Goal: Browse casually: Explore the website without a specific task or goal

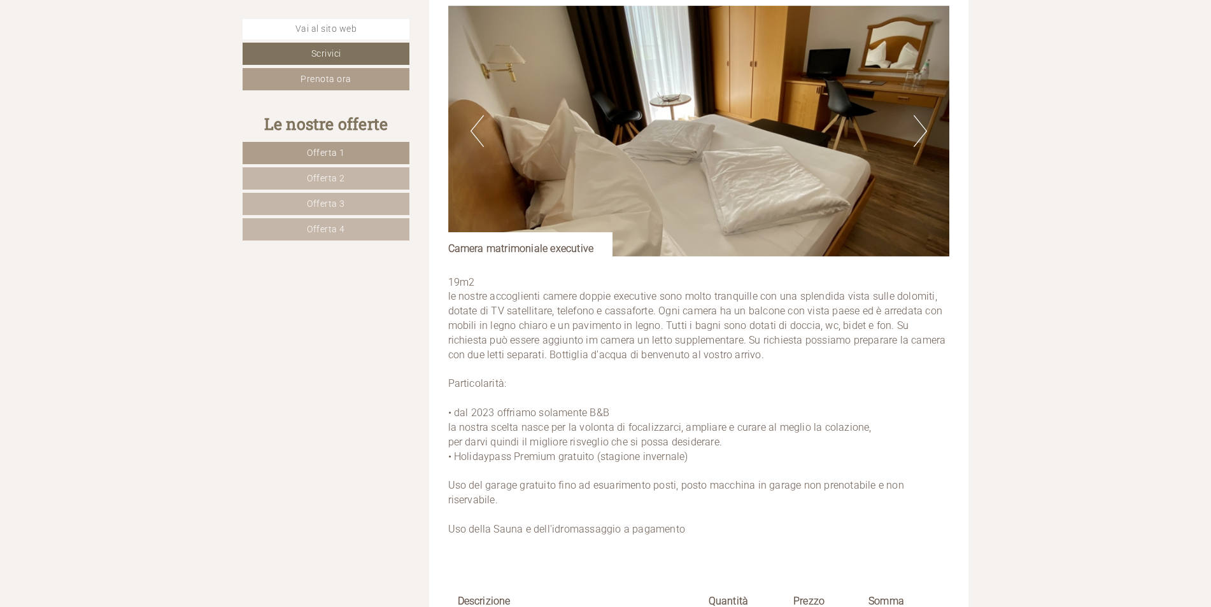
scroll to position [3819, 0]
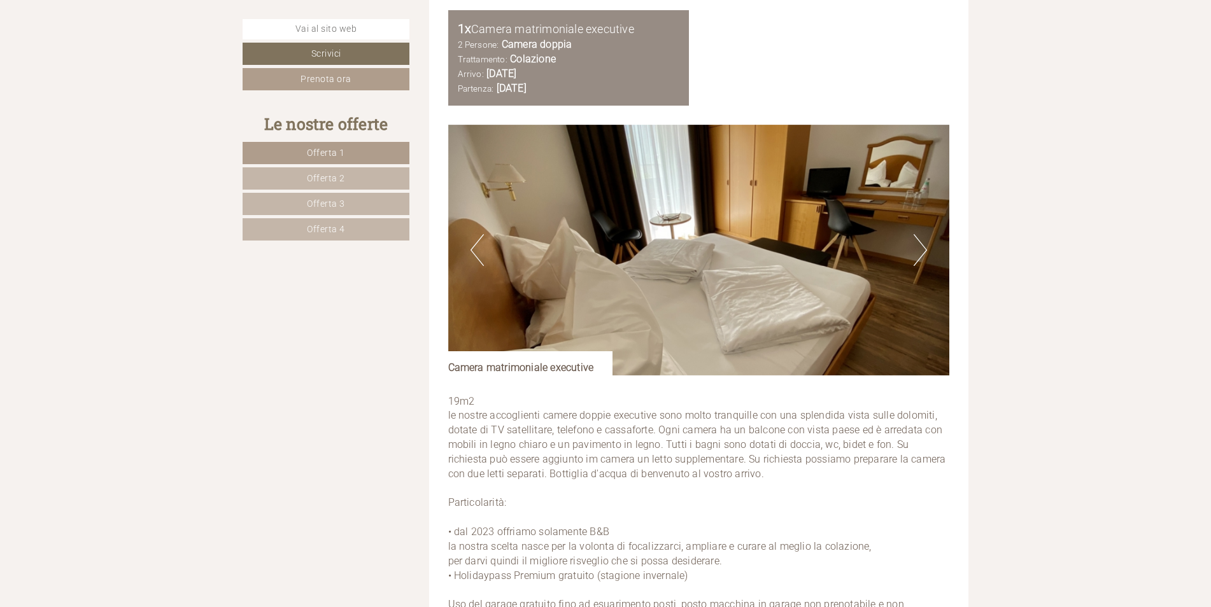
click at [920, 252] on button "Next" at bounding box center [919, 250] width 13 height 32
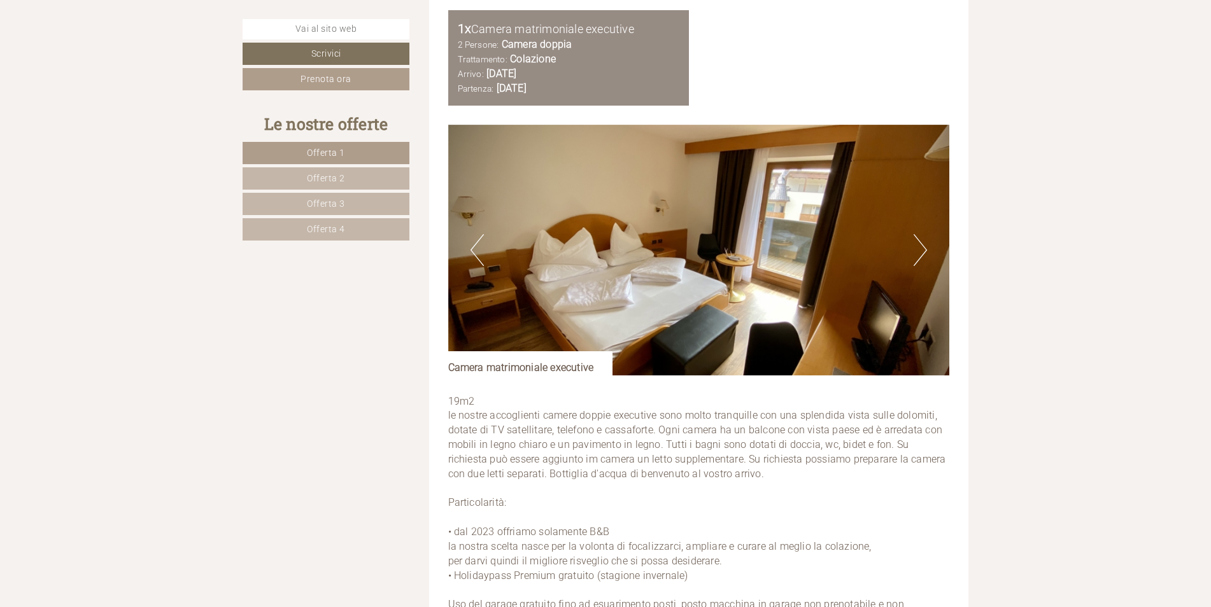
click at [915, 253] on button "Next" at bounding box center [919, 250] width 13 height 32
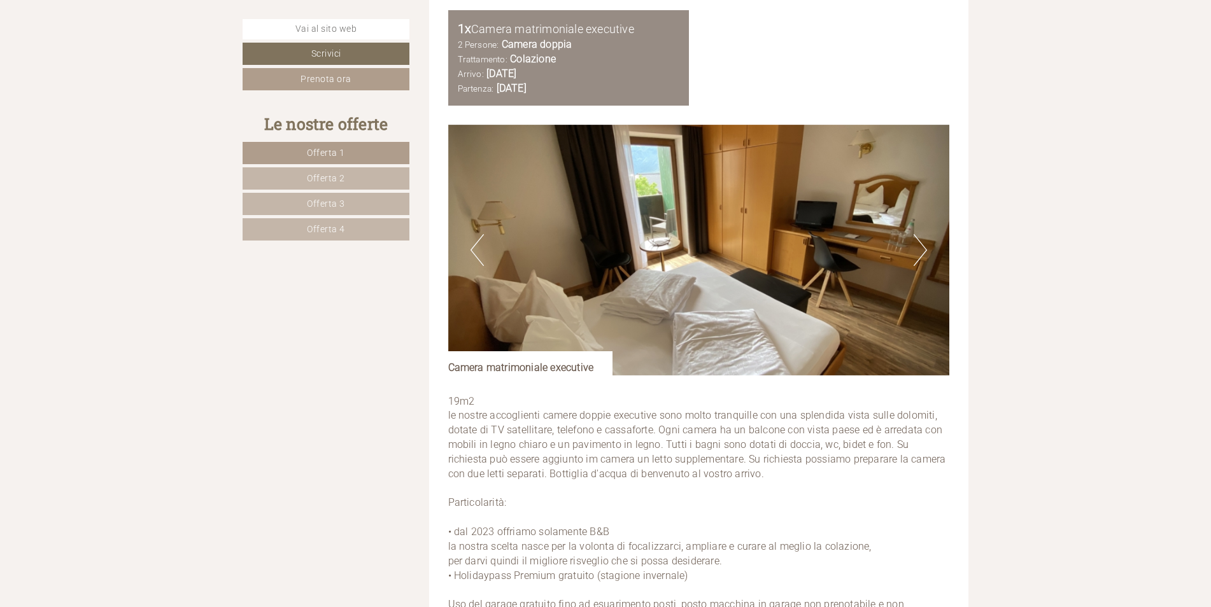
click at [915, 255] on button "Next" at bounding box center [919, 250] width 13 height 32
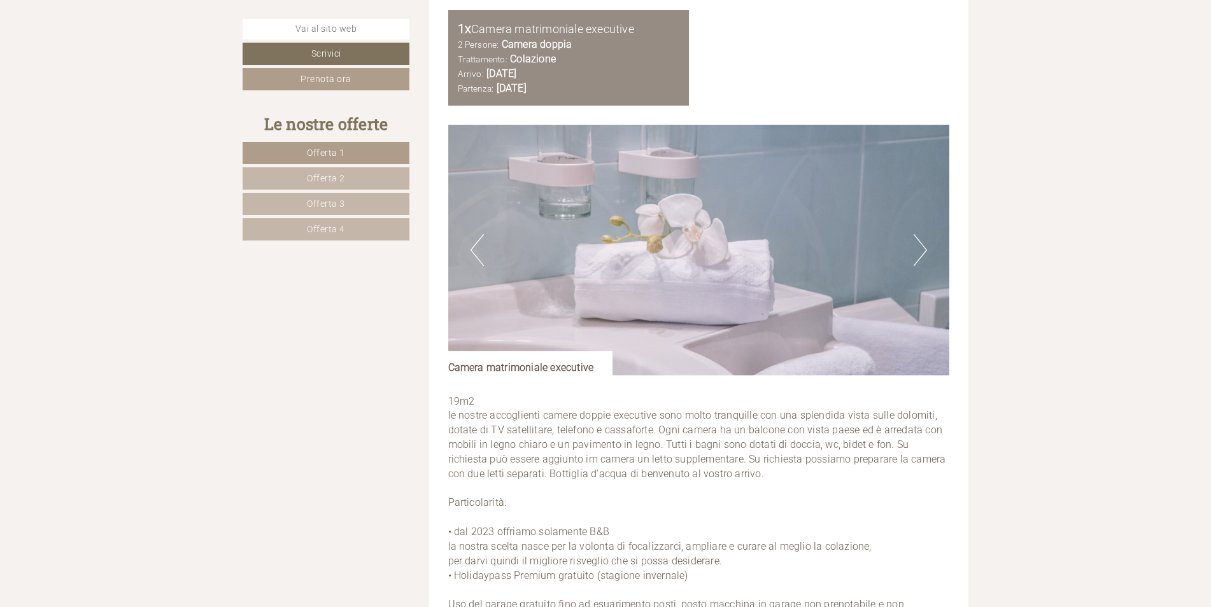
click at [919, 254] on button "Next" at bounding box center [919, 250] width 13 height 32
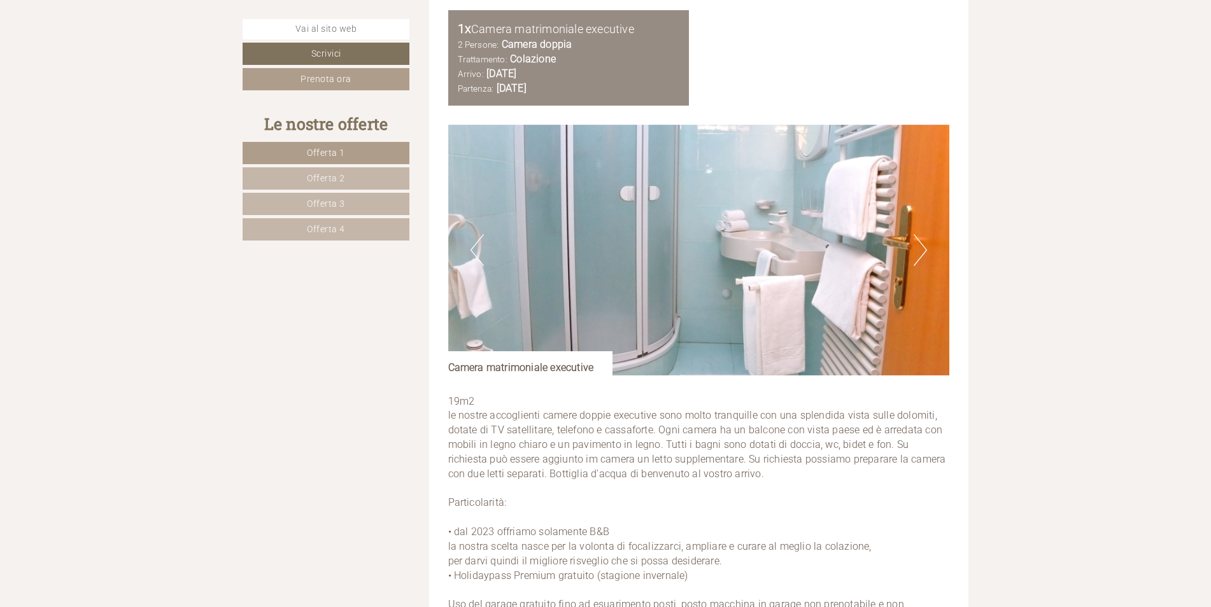
click at [920, 254] on button "Next" at bounding box center [919, 250] width 13 height 32
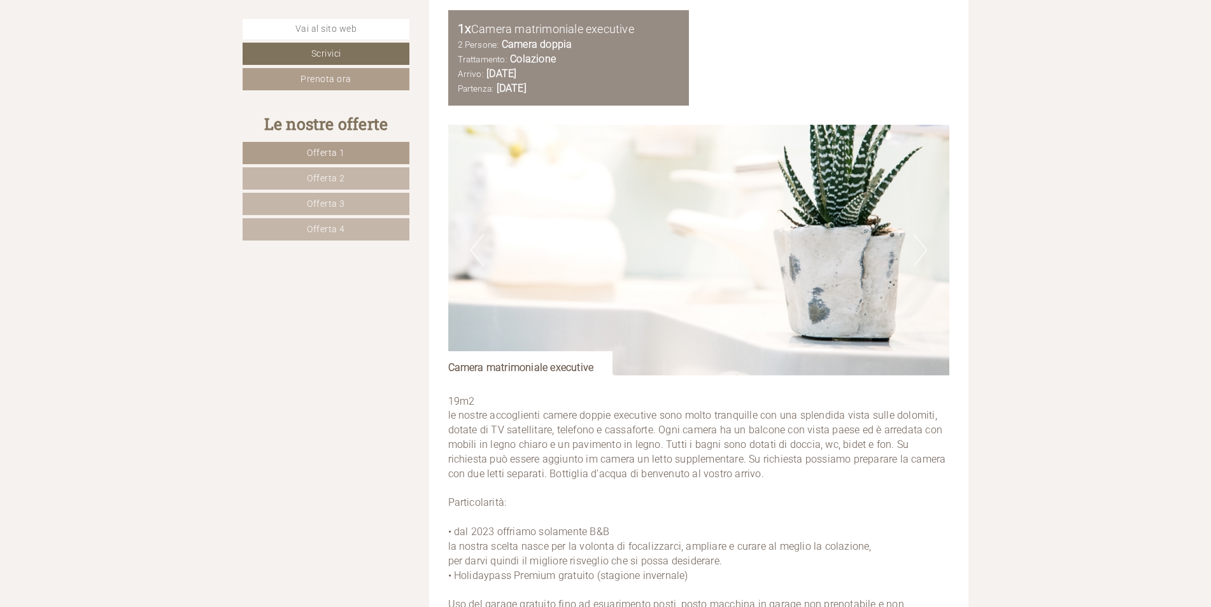
click at [920, 255] on button "Next" at bounding box center [919, 250] width 13 height 32
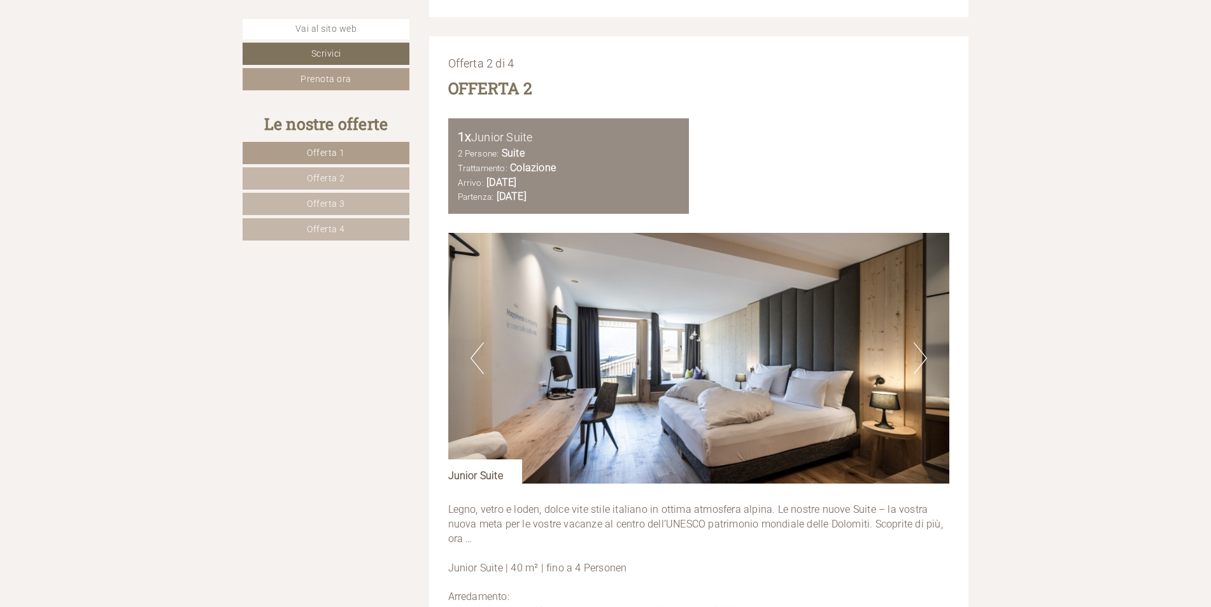
scroll to position [2610, 0]
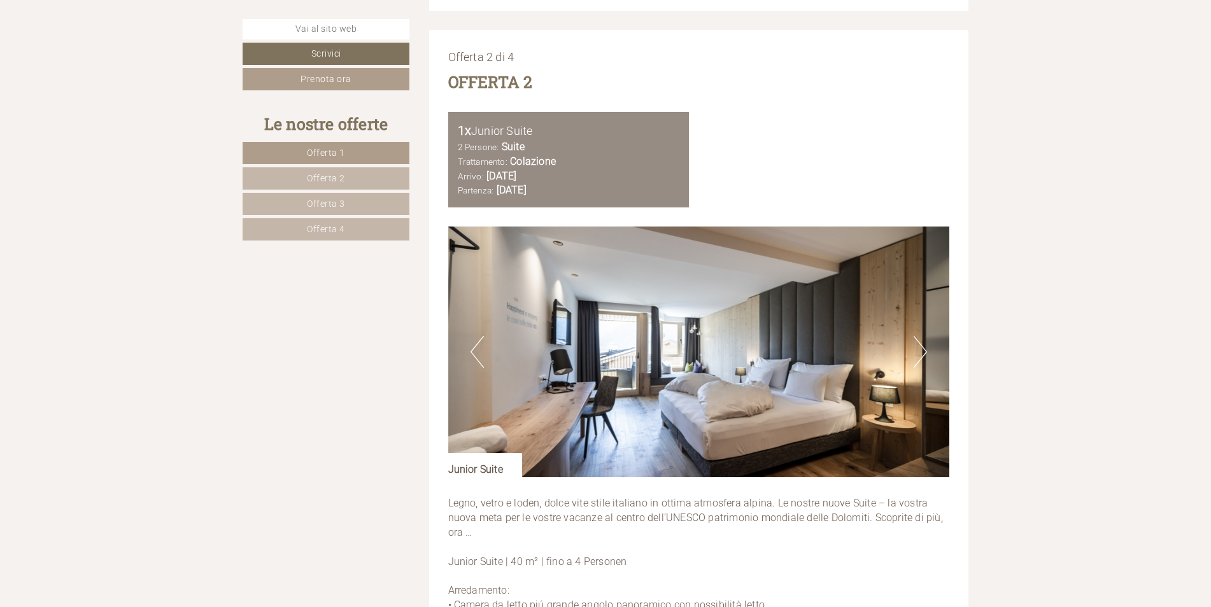
click at [919, 354] on button "Next" at bounding box center [919, 352] width 13 height 32
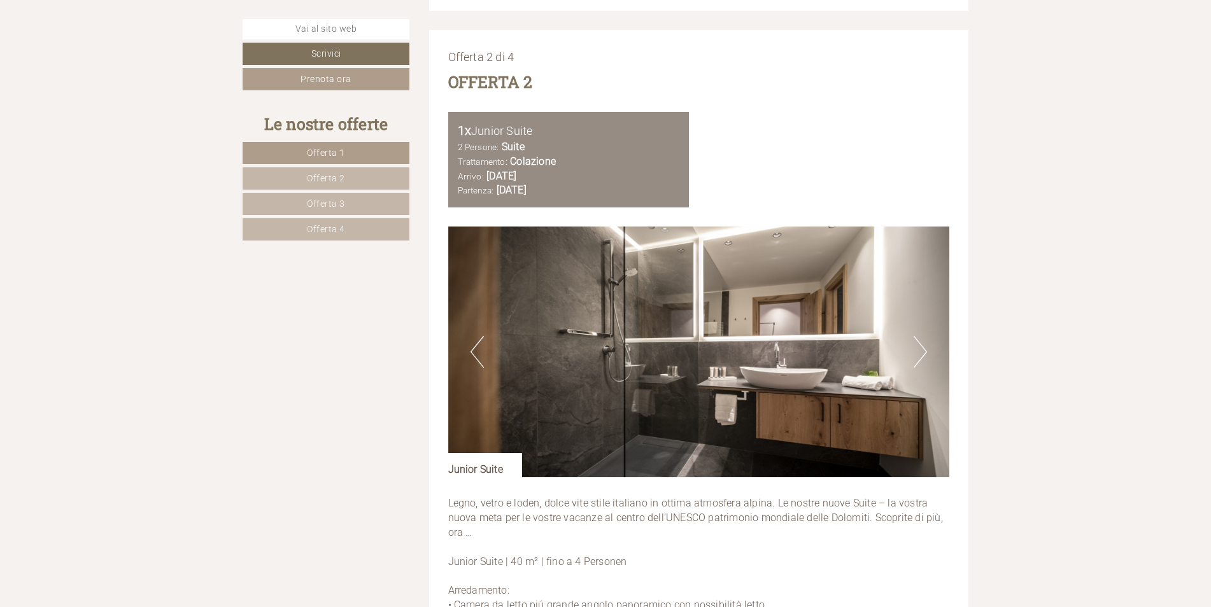
click at [917, 355] on button "Next" at bounding box center [919, 352] width 13 height 32
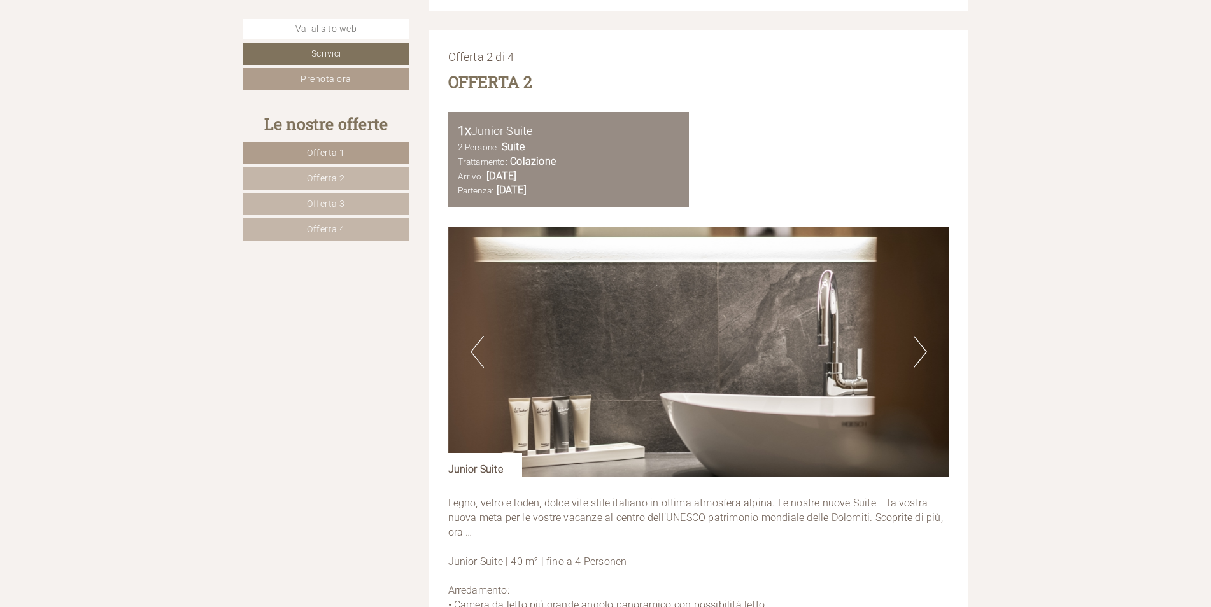
click at [917, 355] on button "Next" at bounding box center [919, 352] width 13 height 32
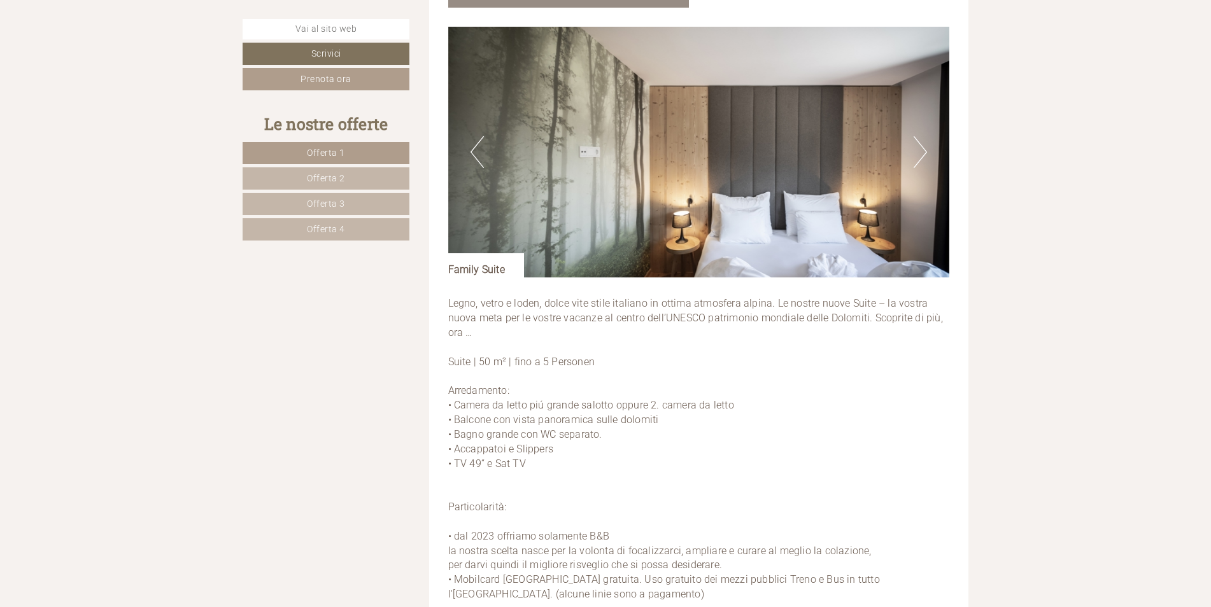
scroll to position [1718, 0]
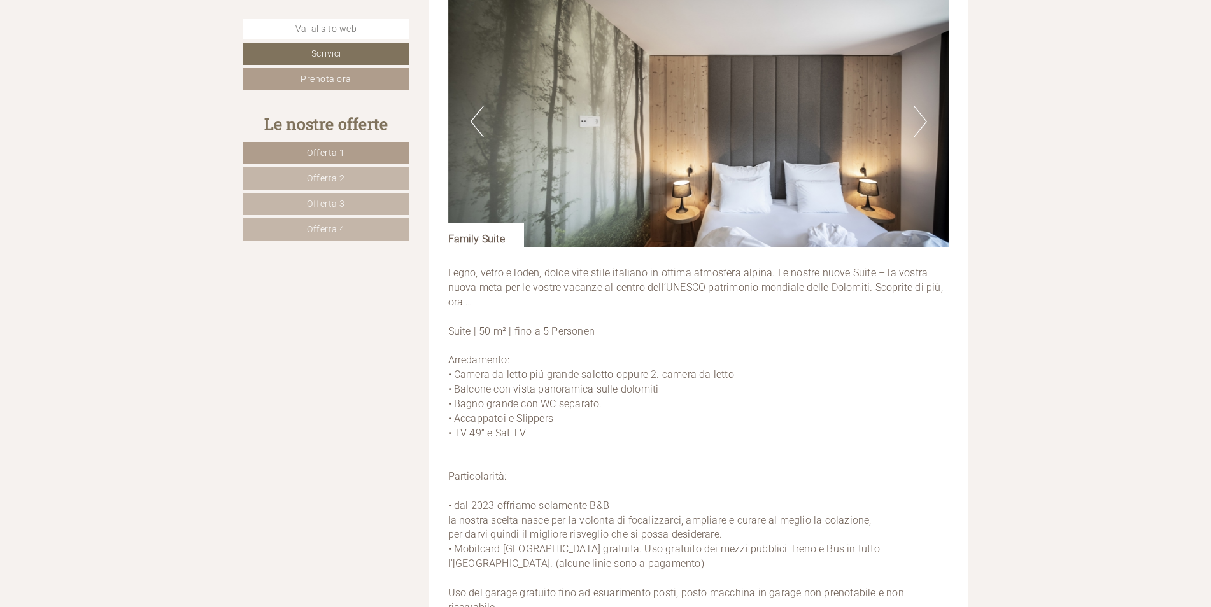
click at [929, 117] on img at bounding box center [699, 121] width 502 height 251
click at [923, 120] on button "Next" at bounding box center [919, 122] width 13 height 32
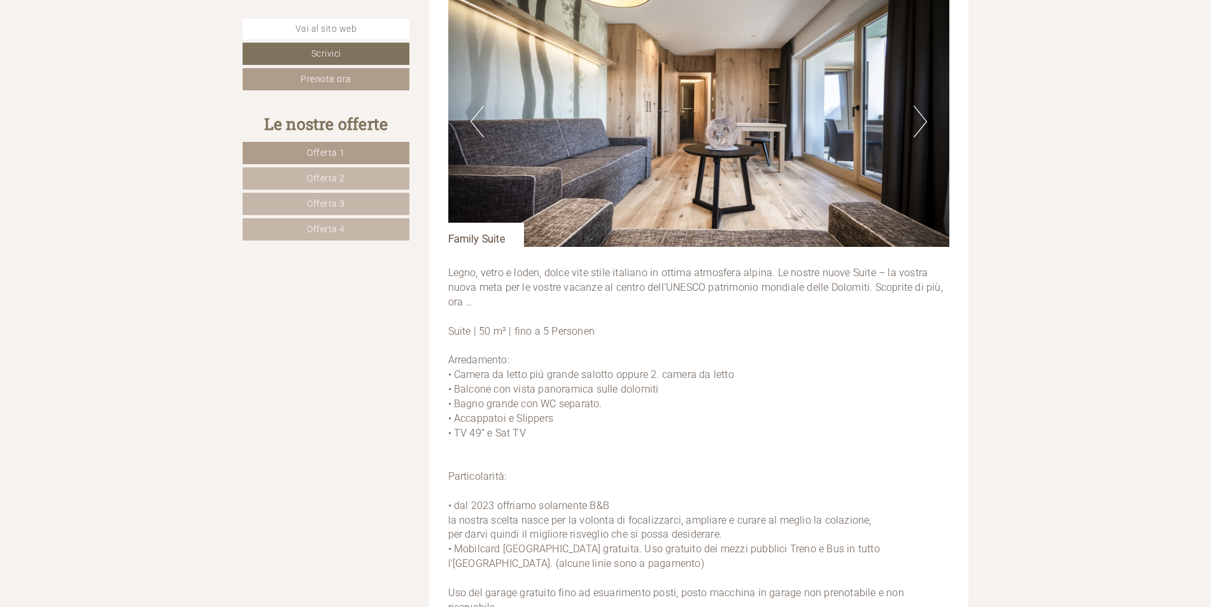
click at [922, 121] on button "Next" at bounding box center [919, 122] width 13 height 32
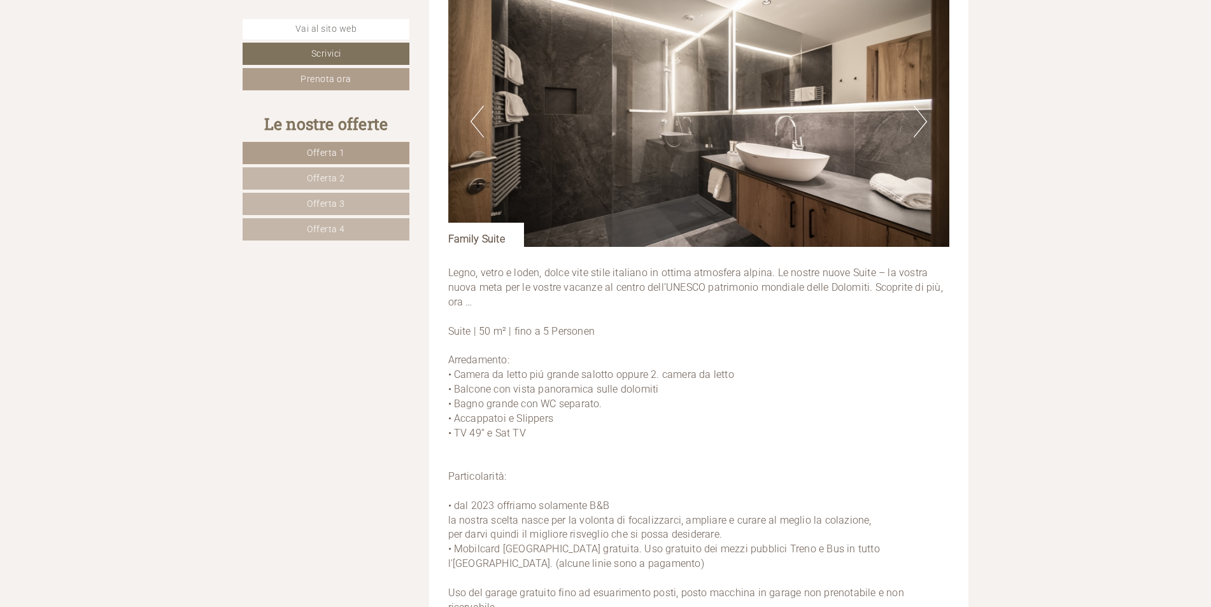
click at [922, 121] on button "Next" at bounding box center [919, 122] width 13 height 32
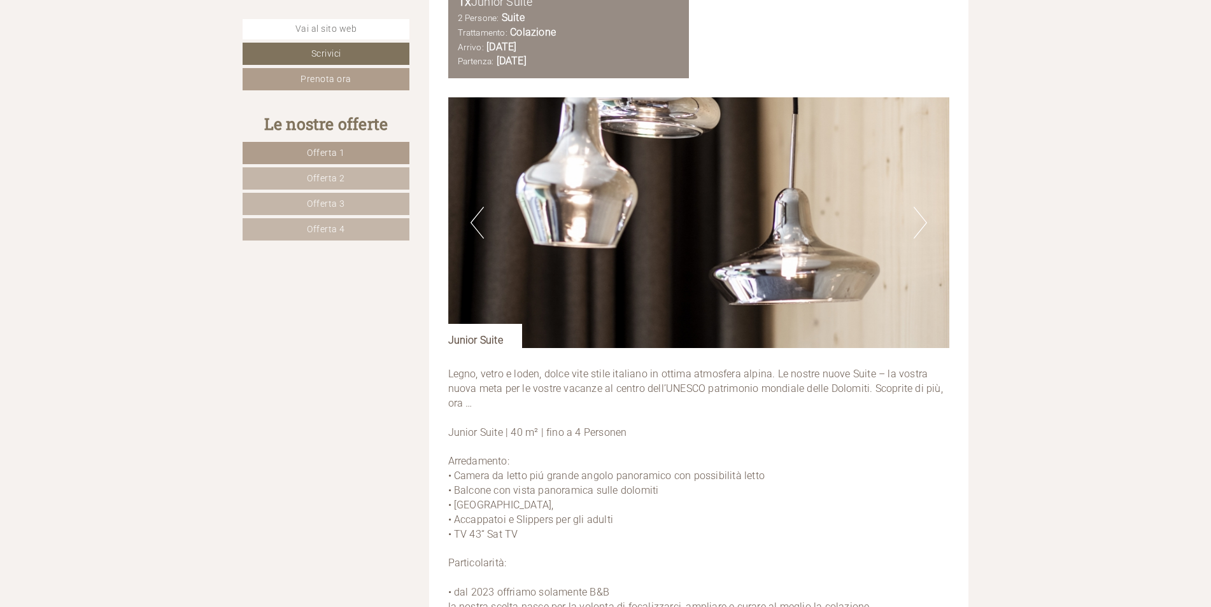
scroll to position [2610, 0]
